Goal: Transaction & Acquisition: Purchase product/service

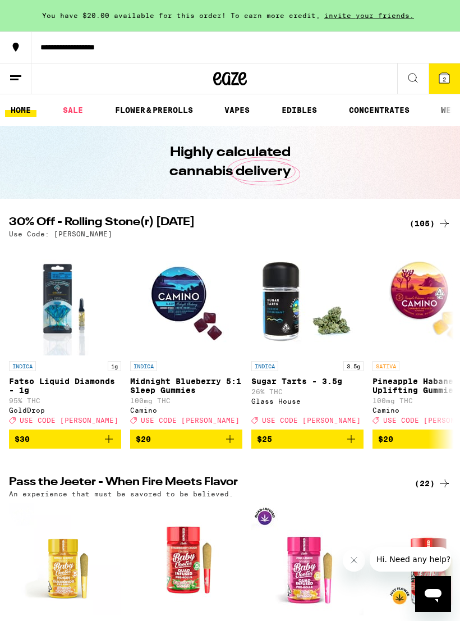
click at [14, 80] on icon at bounding box center [15, 77] width 13 height 13
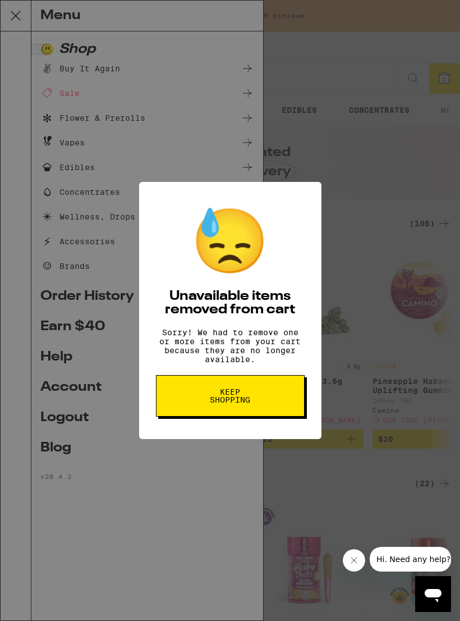
click at [192, 402] on button "Keep Shopping" at bounding box center [230, 396] width 149 height 42
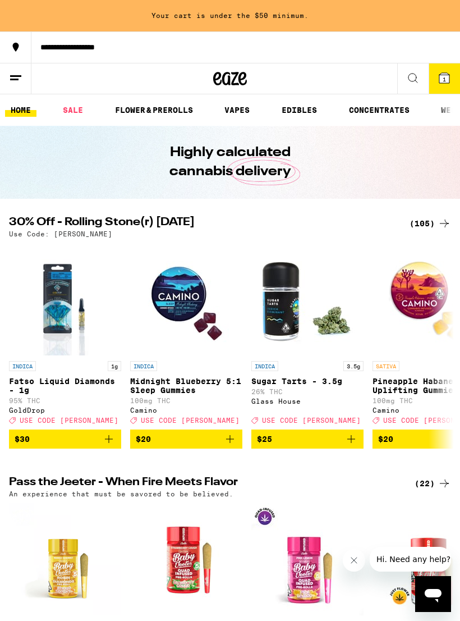
click at [443, 81] on span "1" at bounding box center [444, 79] width 3 height 7
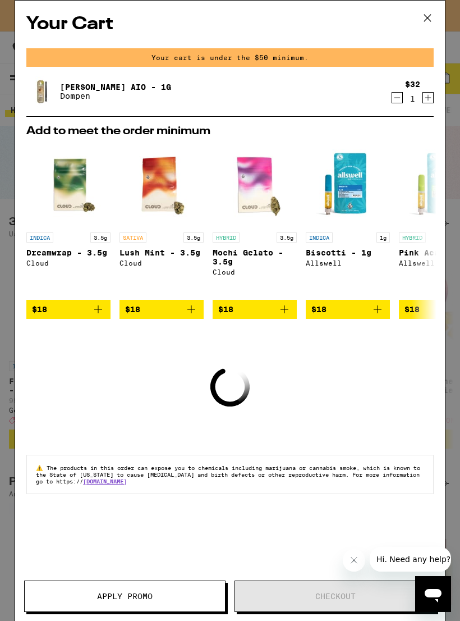
click at [396, 99] on icon "Decrement" at bounding box center [397, 97] width 10 height 13
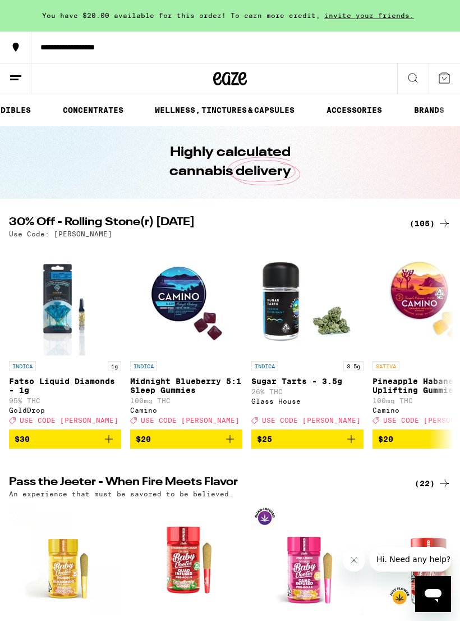
scroll to position [0, 288]
click at [15, 79] on line at bounding box center [14, 79] width 8 height 0
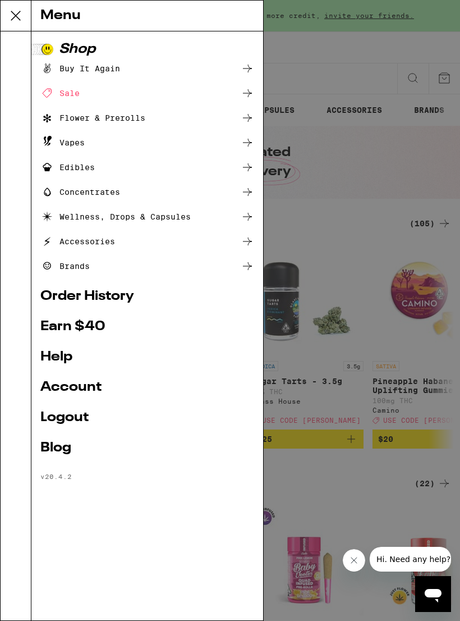
click at [60, 350] on link "Help" at bounding box center [147, 356] width 214 height 13
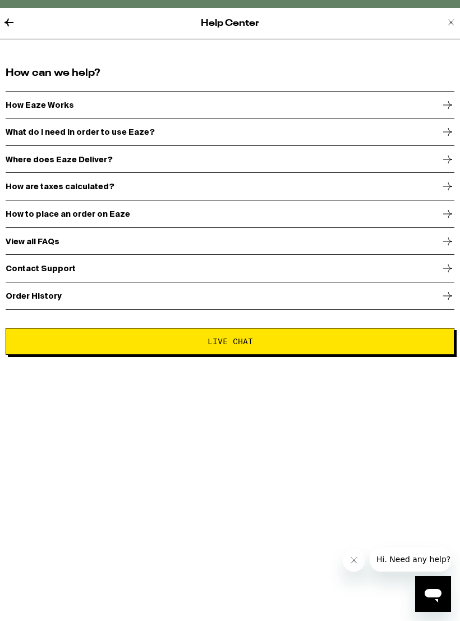
click at [28, 244] on p "View all FAQs" at bounding box center [33, 241] width 54 height 9
click at [444, 22] on icon at bounding box center [450, 22] width 13 height 13
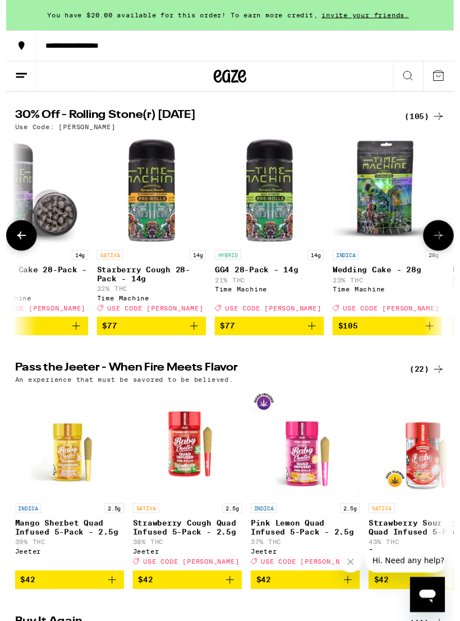
scroll to position [104, 0]
click at [444, 237] on button at bounding box center [444, 241] width 31 height 31
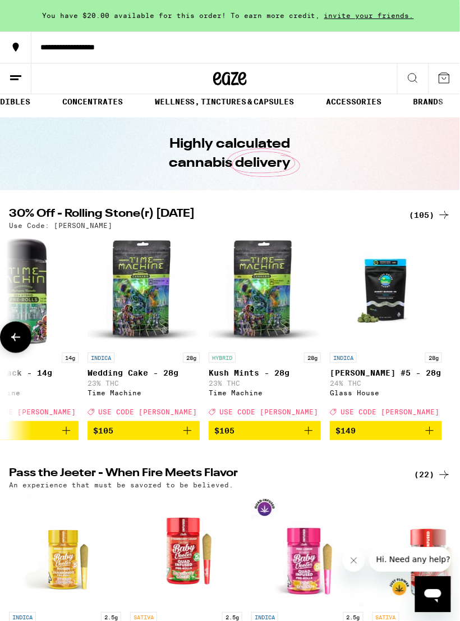
scroll to position [9, 0]
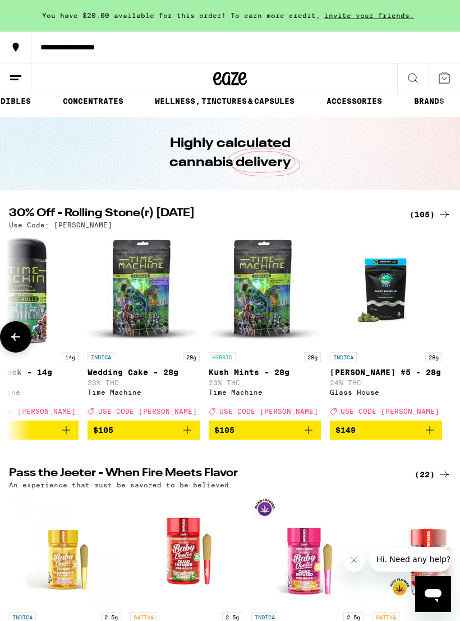
click at [19, 340] on icon at bounding box center [15, 336] width 13 height 13
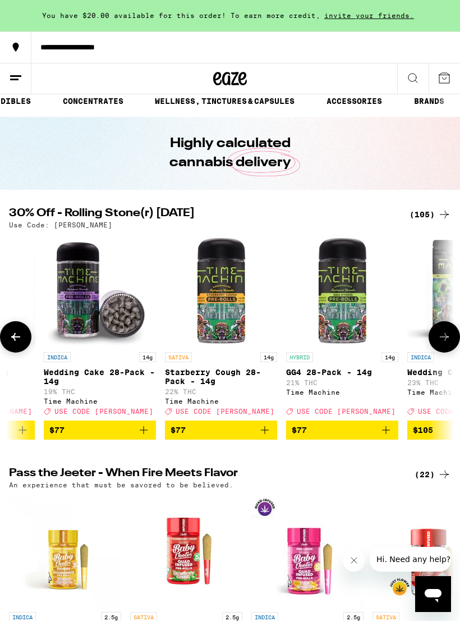
click at [20, 337] on icon at bounding box center [15, 336] width 13 height 13
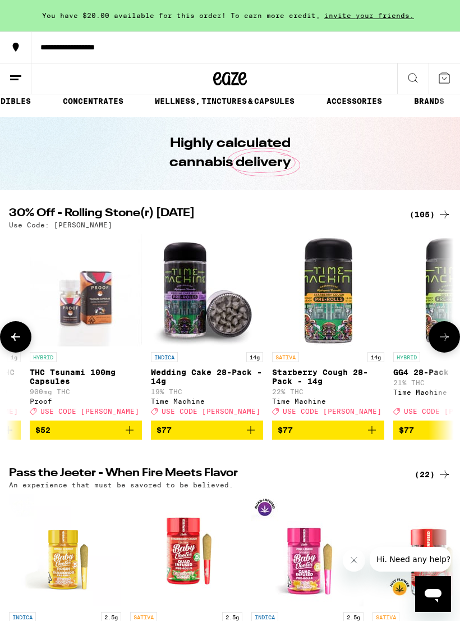
click at [20, 337] on icon at bounding box center [15, 336] width 13 height 13
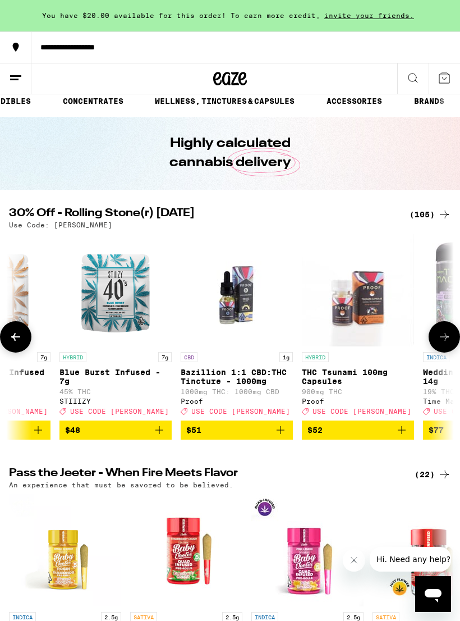
click at [26, 334] on button at bounding box center [15, 336] width 31 height 31
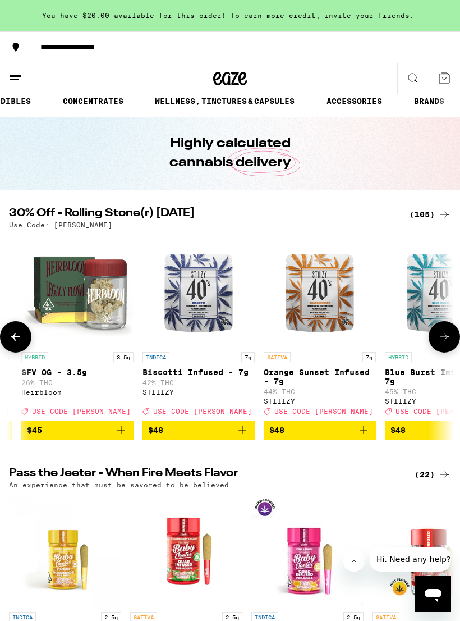
click at [25, 334] on button at bounding box center [15, 336] width 31 height 31
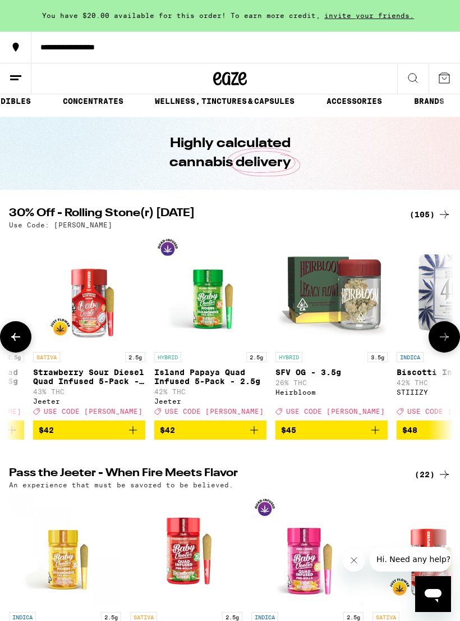
click at [22, 336] on button at bounding box center [15, 336] width 31 height 31
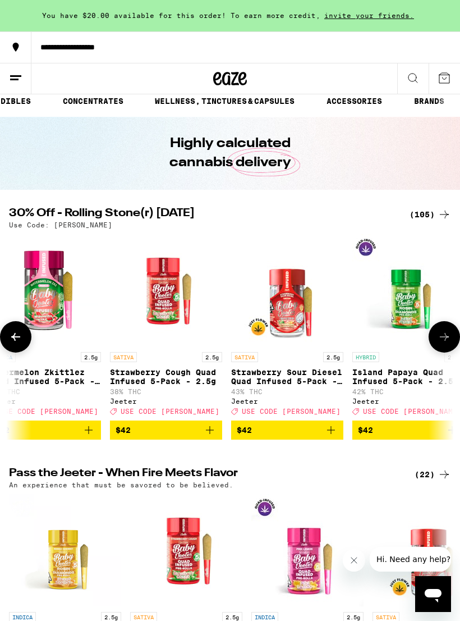
click at [22, 336] on icon at bounding box center [15, 336] width 13 height 13
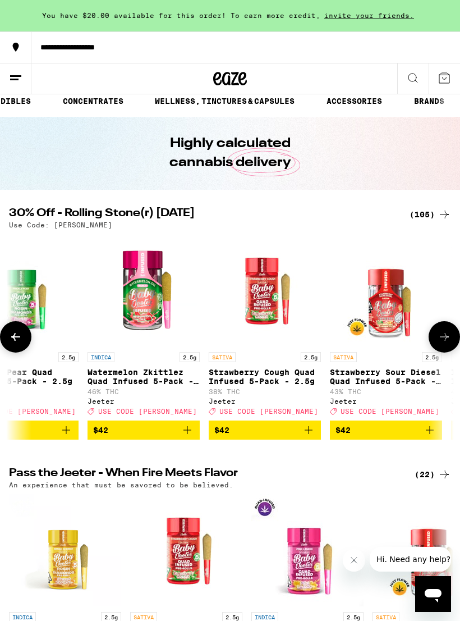
click at [24, 344] on button at bounding box center [15, 336] width 31 height 31
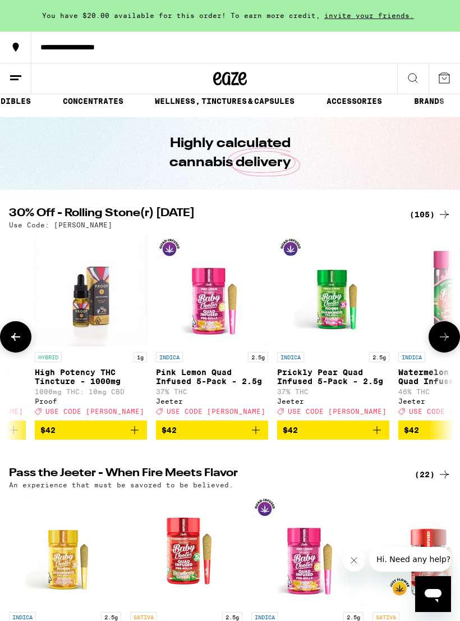
click at [24, 343] on button at bounding box center [15, 336] width 31 height 31
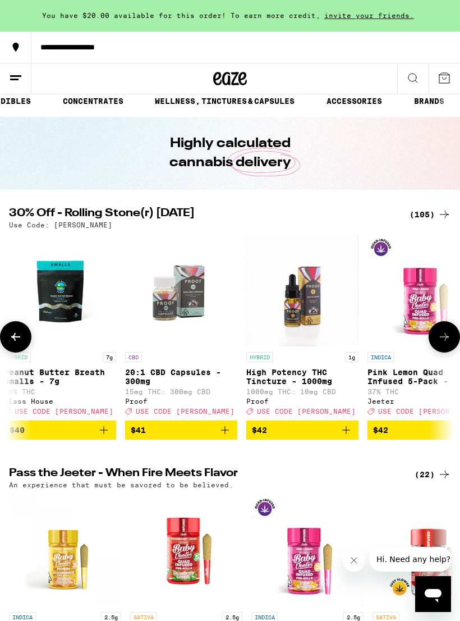
click at [27, 341] on button at bounding box center [15, 336] width 31 height 31
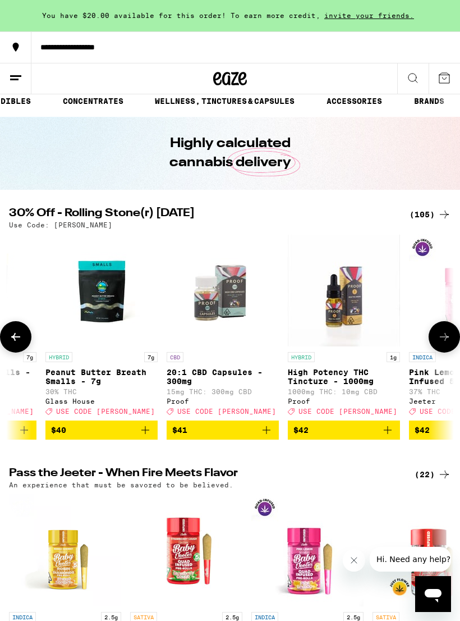
scroll to position [0, 9903]
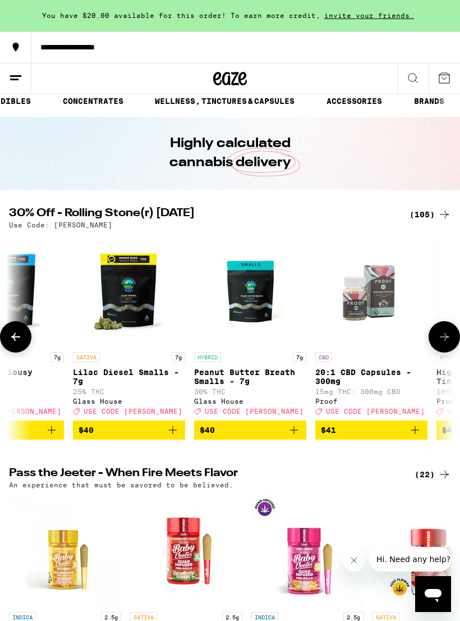
click at [27, 340] on button at bounding box center [15, 336] width 31 height 31
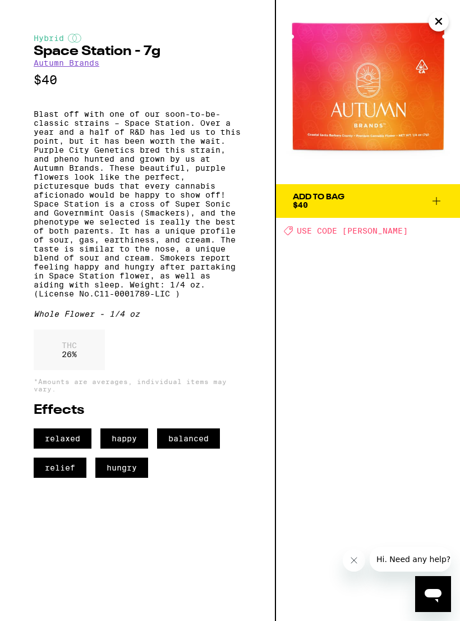
click at [415, 250] on div "Add To Bag $40 Deal Created with Sketch. USE CODE STONER" at bounding box center [368, 310] width 184 height 621
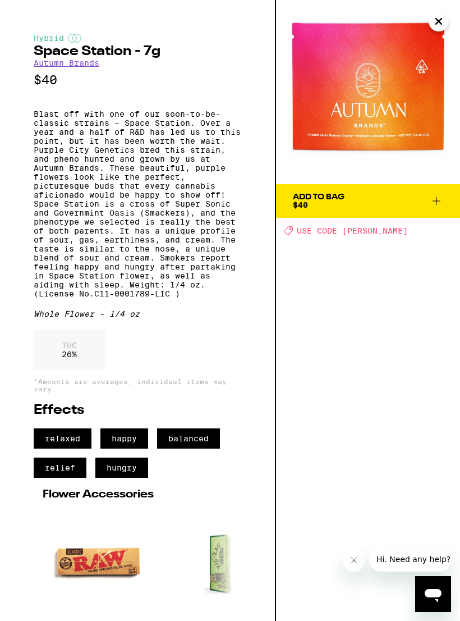
click at [451, 13] on img at bounding box center [368, 92] width 184 height 184
click at [440, 33] on img at bounding box center [368, 92] width 184 height 184
click at [439, 29] on icon "Close" at bounding box center [438, 21] width 13 height 17
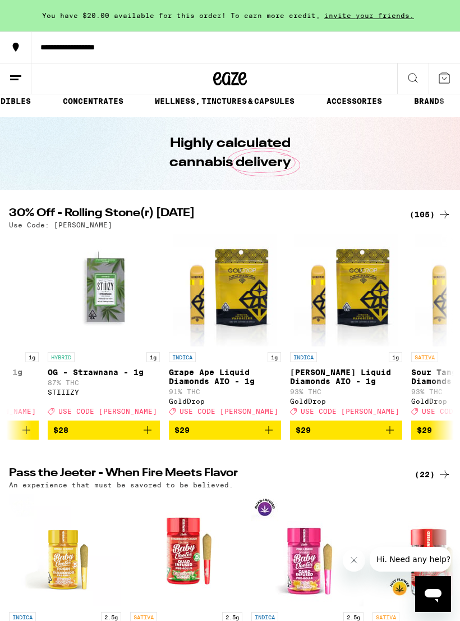
scroll to position [0, 7232]
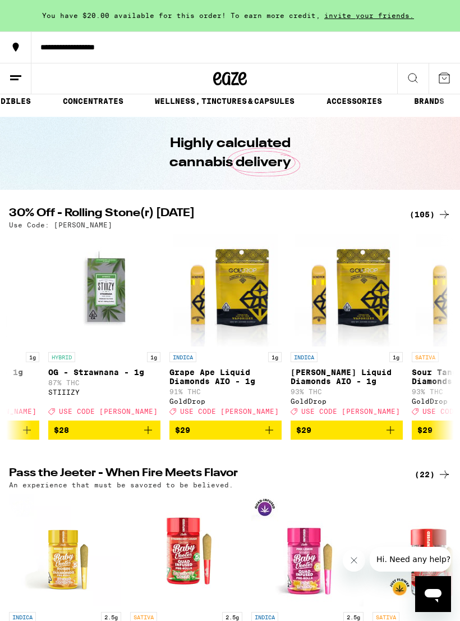
click at [387, 434] on icon "Add to bag" at bounding box center [390, 429] width 13 height 13
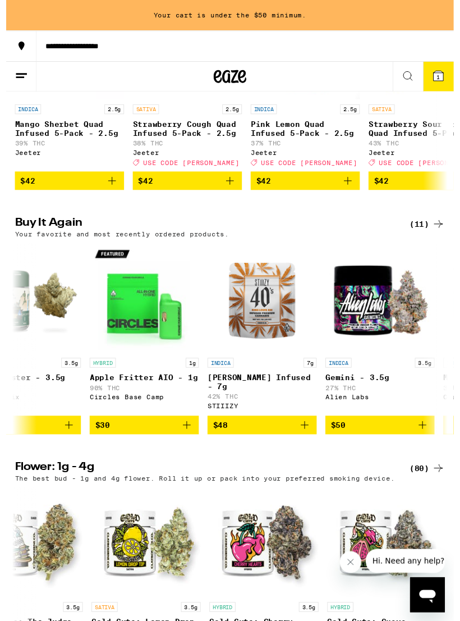
scroll to position [0, 205]
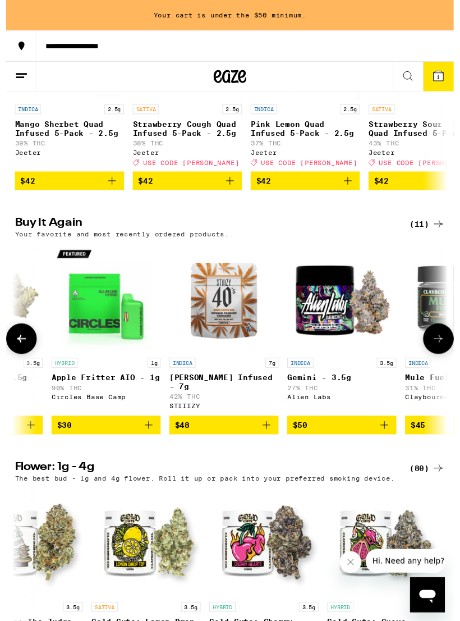
click at [220, 446] on button "$48" at bounding box center [224, 436] width 112 height 19
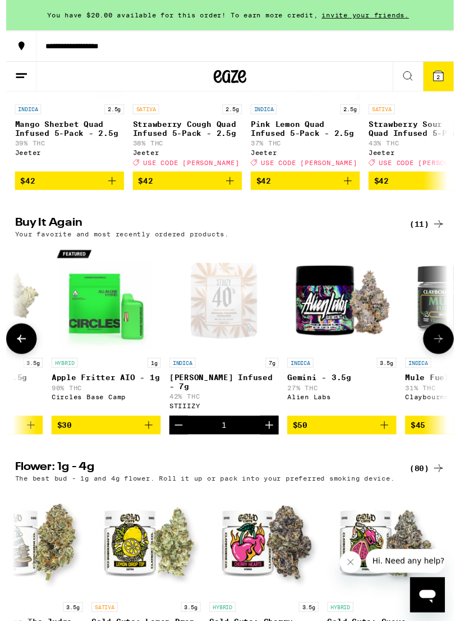
click at [215, 339] on div "Open page for King Louis XIII Infused - 7g from STIIIZY" at bounding box center [224, 306] width 112 height 112
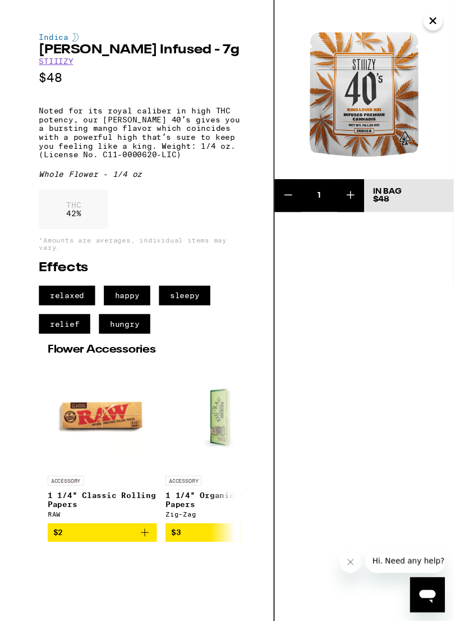
click at [436, 19] on icon "Close" at bounding box center [439, 22] width 6 height 6
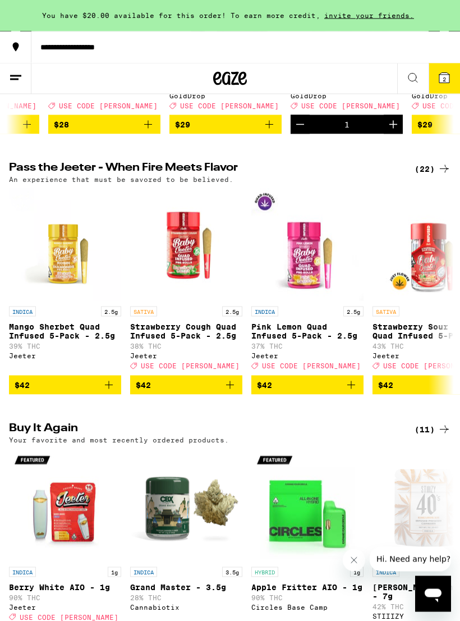
click at [444, 73] on icon at bounding box center [444, 78] width 10 height 10
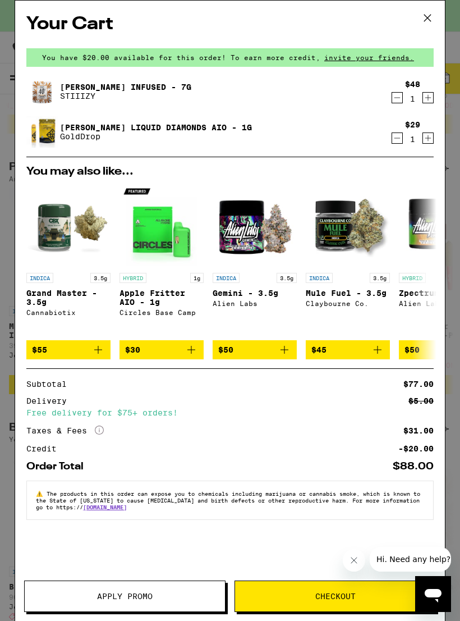
click at [153, 591] on button "Apply Promo" at bounding box center [124, 595] width 201 height 31
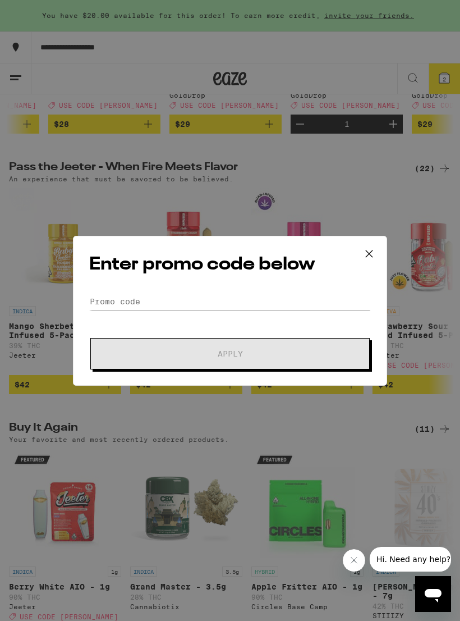
click at [369, 250] on icon at bounding box center [369, 253] width 17 height 17
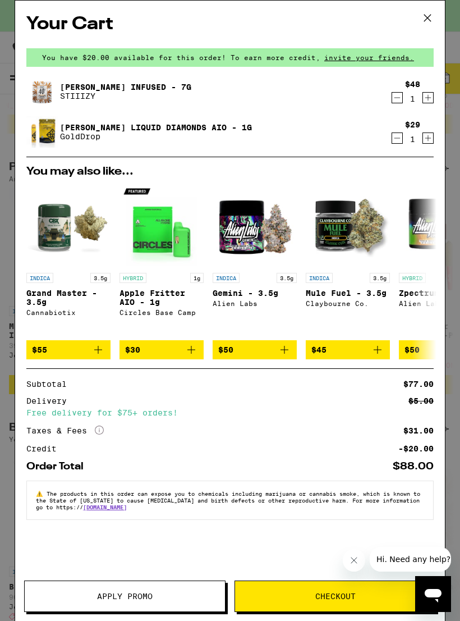
click at [131, 590] on button "Apply Promo" at bounding box center [124, 595] width 201 height 31
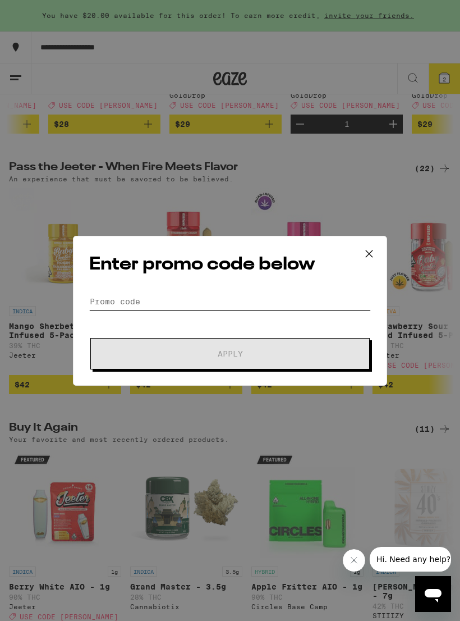
click at [118, 294] on input "Promo Code" at bounding box center [230, 301] width 282 height 17
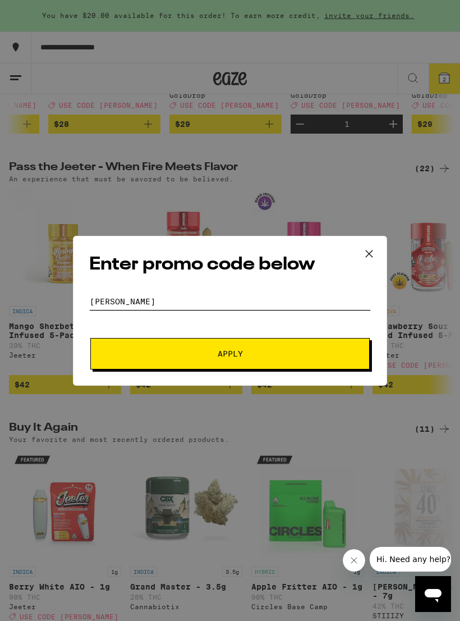
type input "Stoner"
click at [137, 351] on span "Apply" at bounding box center [230, 354] width 202 height 8
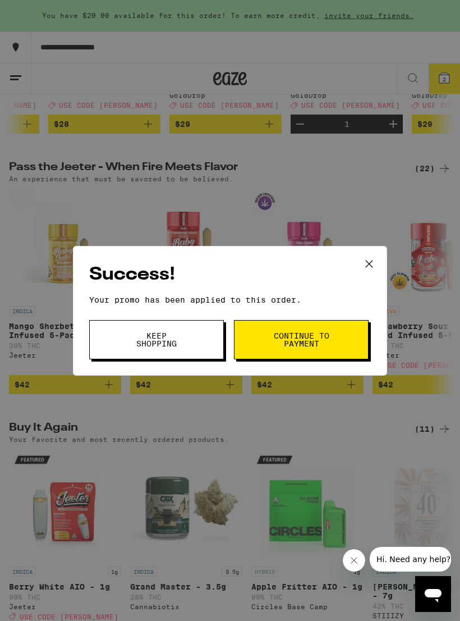
click at [293, 347] on span "Continue to payment" at bounding box center [301, 340] width 57 height 16
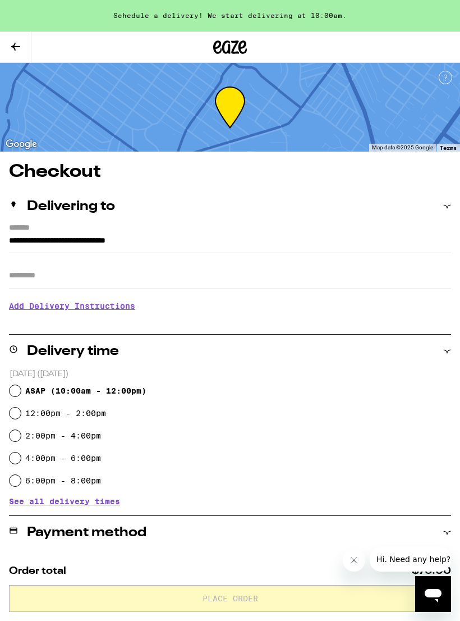
click at [18, 384] on div "ASAP ( 10:00am - 12:00pm )" at bounding box center [231, 390] width 442 height 22
click at [16, 396] on input "ASAP ( 10:00am - 12:00pm )" at bounding box center [15, 390] width 11 height 11
radio input "true"
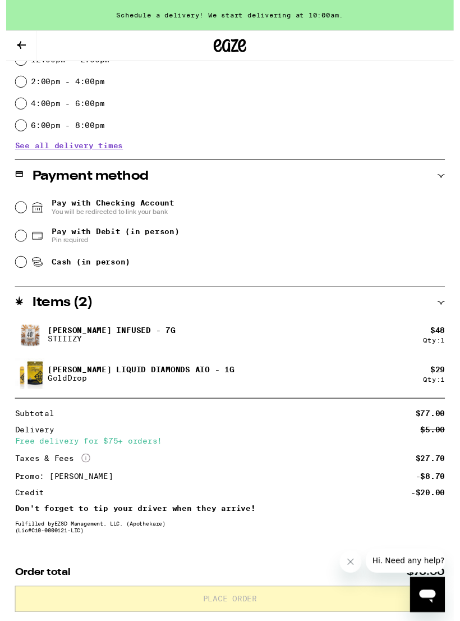
scroll to position [388, 0]
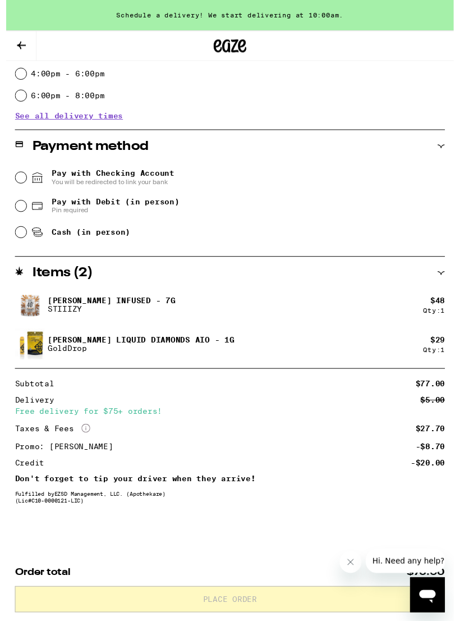
click at [12, 240] on input "Cash (in person)" at bounding box center [15, 238] width 11 height 11
radio input "true"
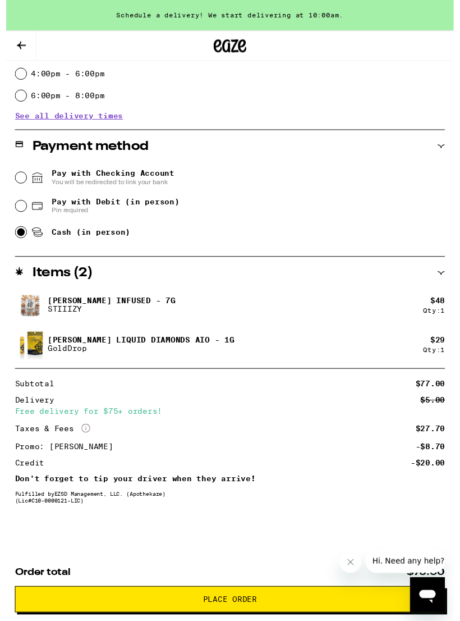
click at [209, 612] on span "Place Order" at bounding box center [231, 616] width 56 height 8
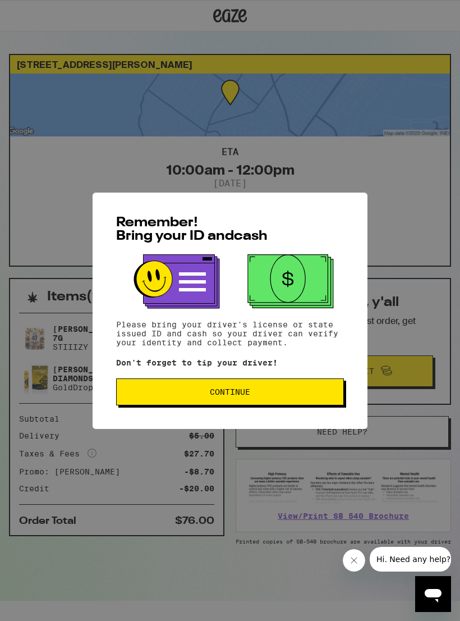
click at [160, 396] on span "Continue" at bounding box center [230, 392] width 209 height 8
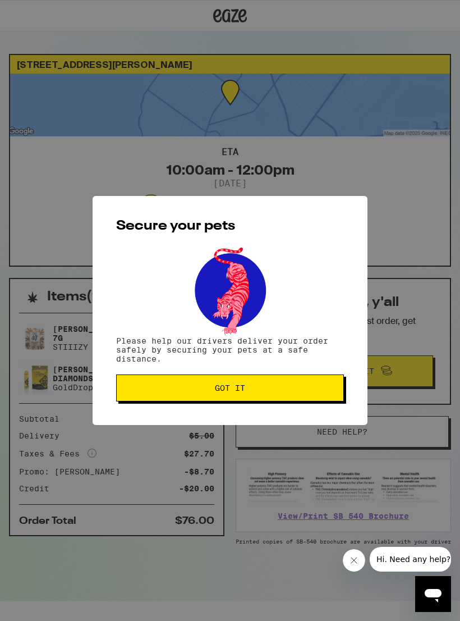
click at [156, 391] on span "Got it" at bounding box center [230, 388] width 209 height 8
